Goal: Information Seeking & Learning: Learn about a topic

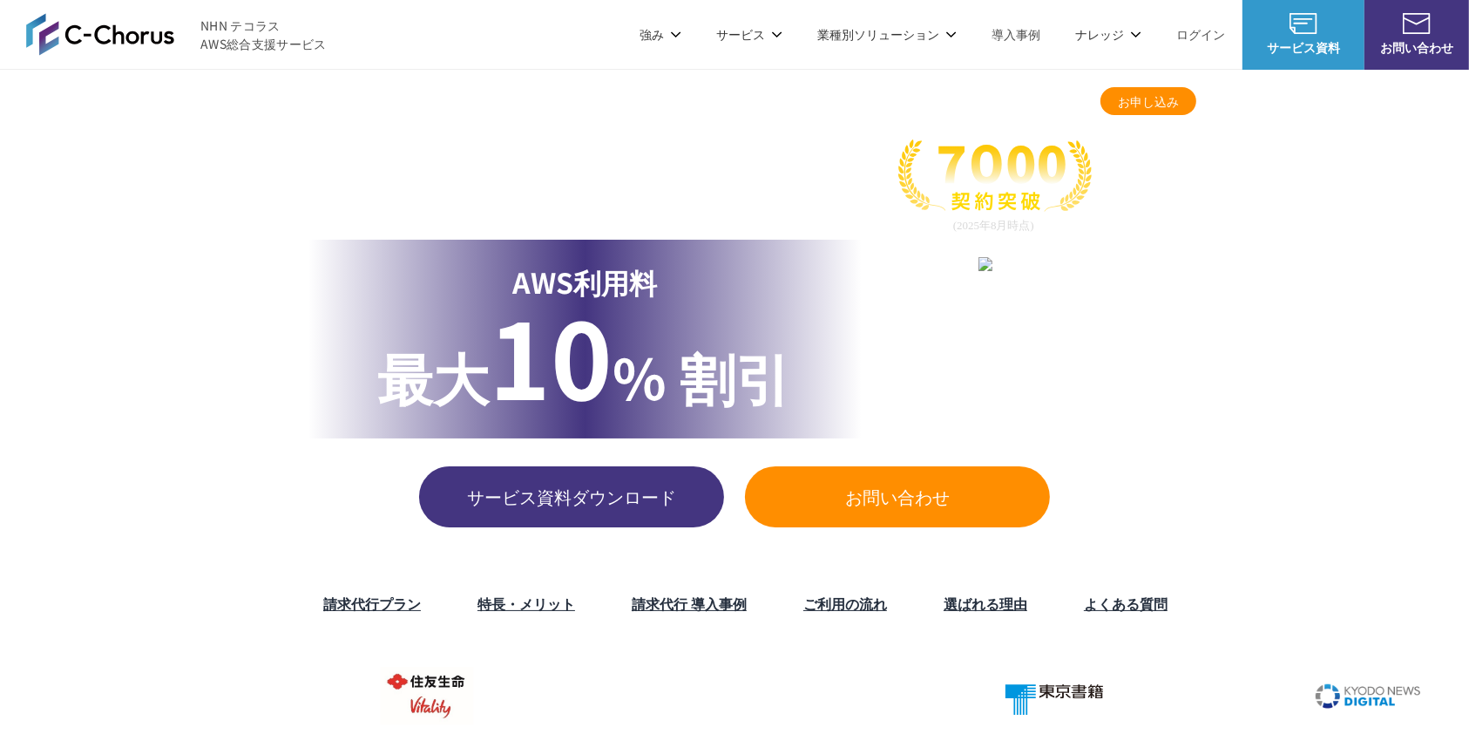
click at [105, 32] on img at bounding box center [100, 34] width 148 height 42
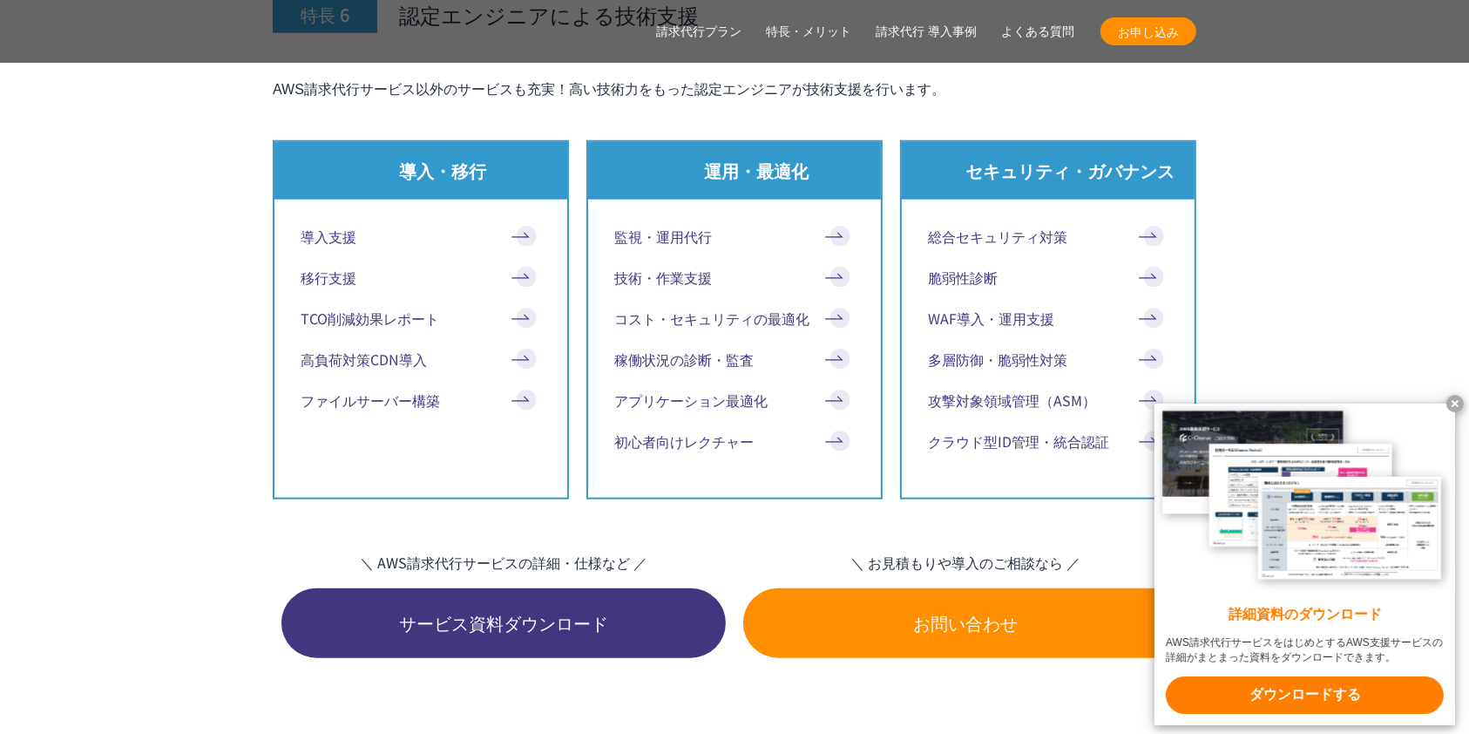
scroll to position [8597, 0]
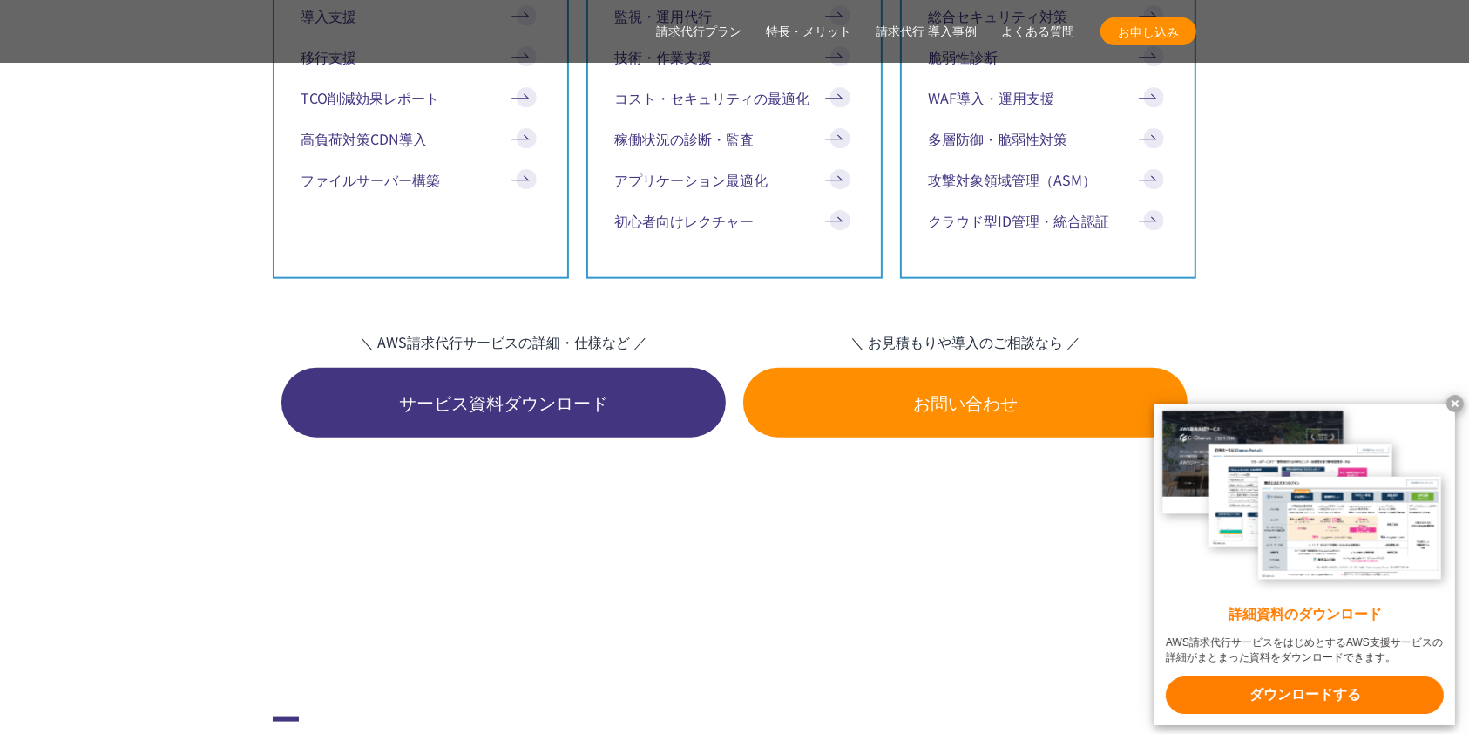
click at [1458, 397] on x-t at bounding box center [1455, 403] width 17 height 17
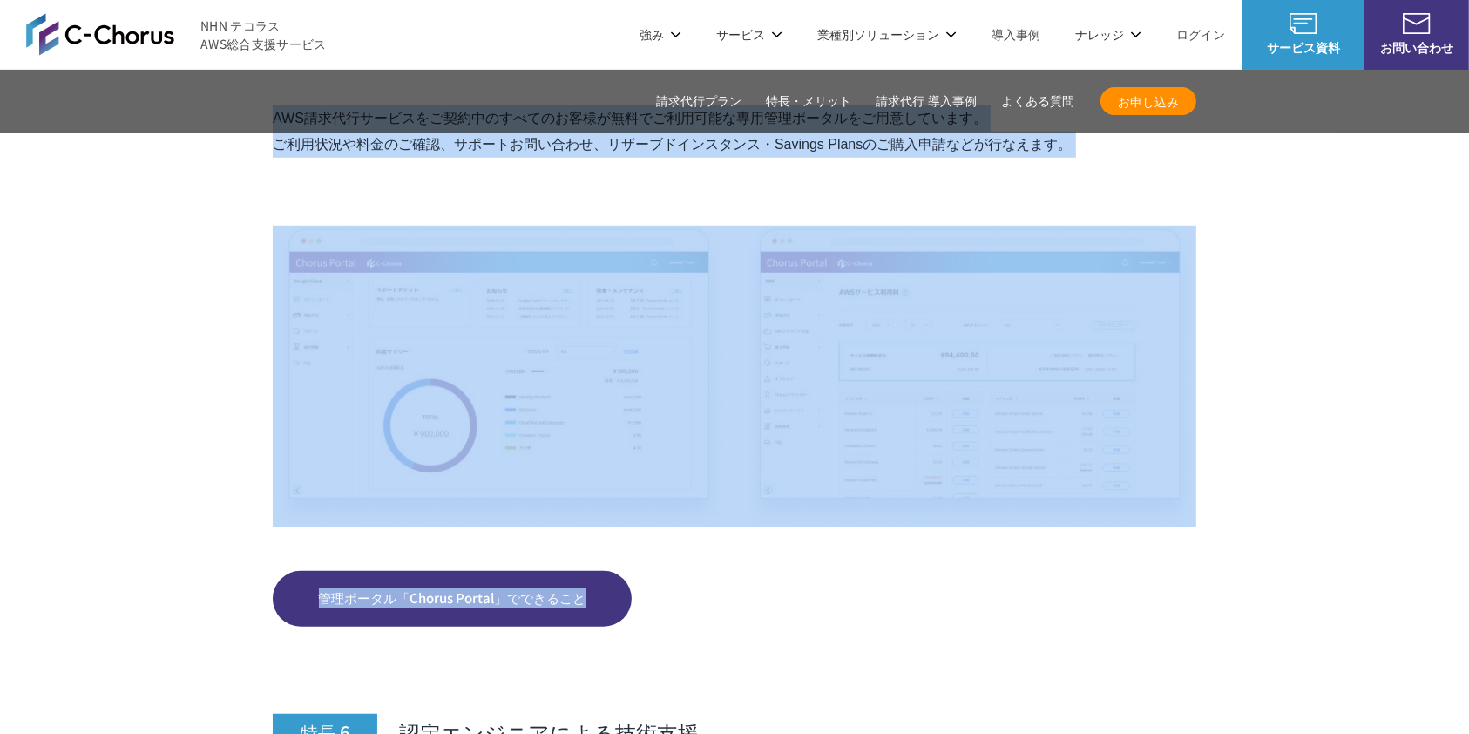
drag, startPoint x: 655, startPoint y: 375, endPoint x: 678, endPoint y: 365, distance: 24.6
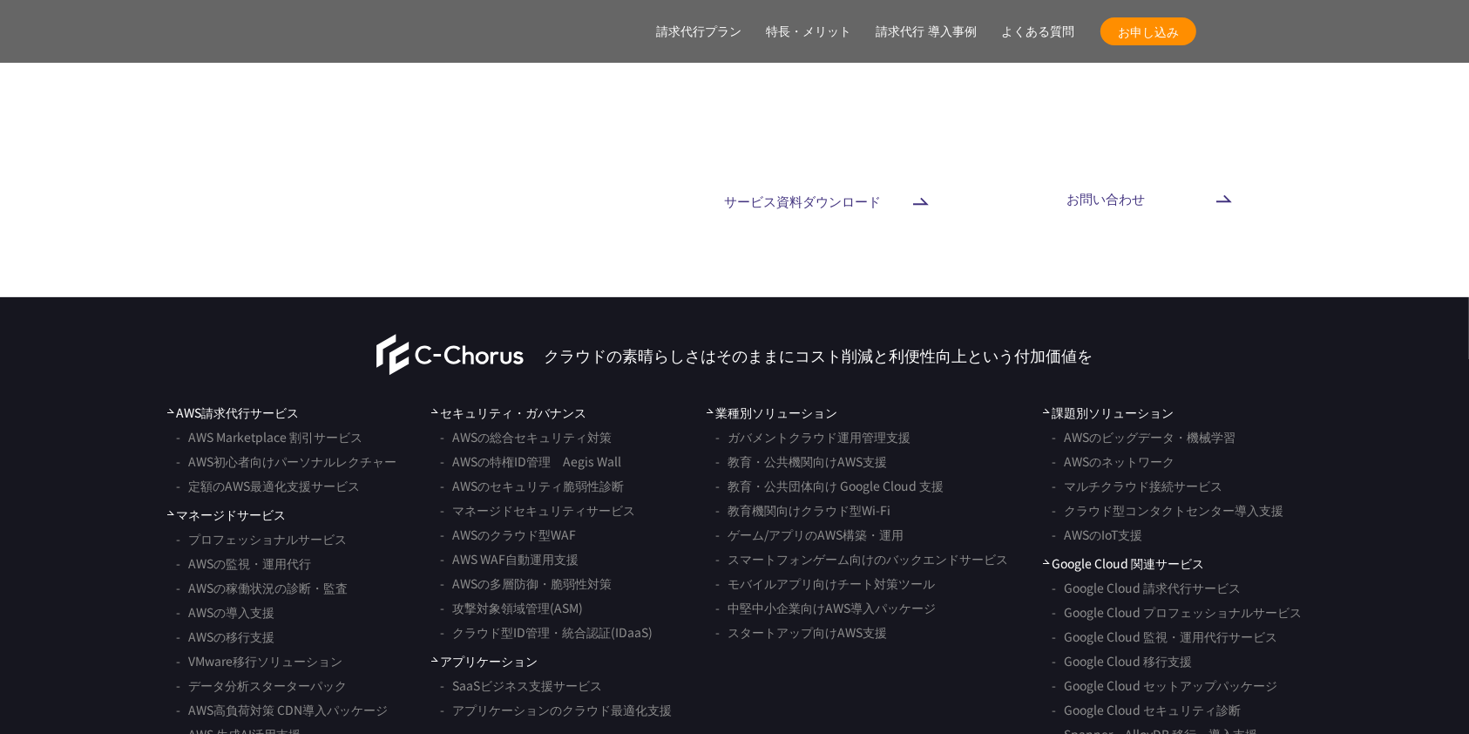
scroll to position [14089, 0]
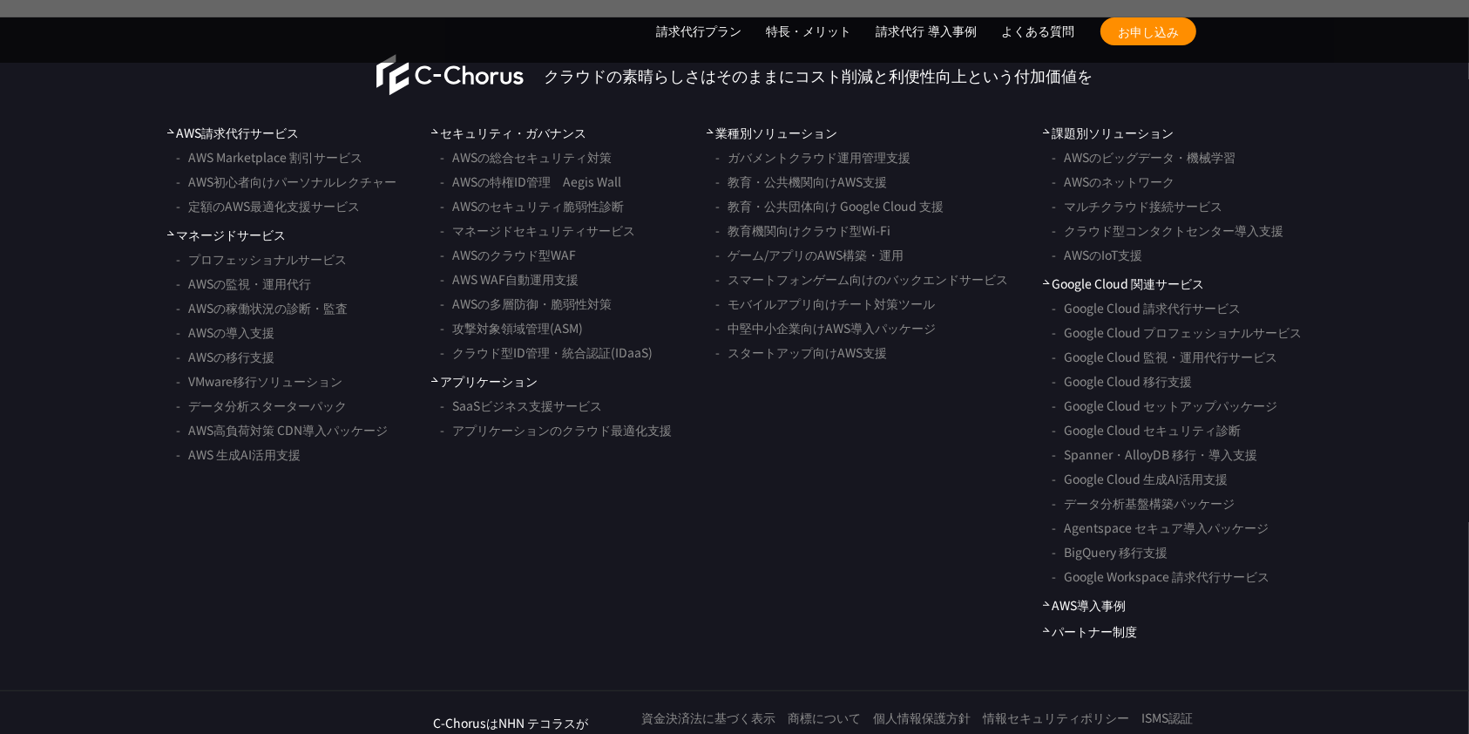
click at [544, 714] on p "C-ChorusはNHN テコラスが 運営しています" at bounding box center [510, 732] width 155 height 37
